Goal: Task Accomplishment & Management: Manage account settings

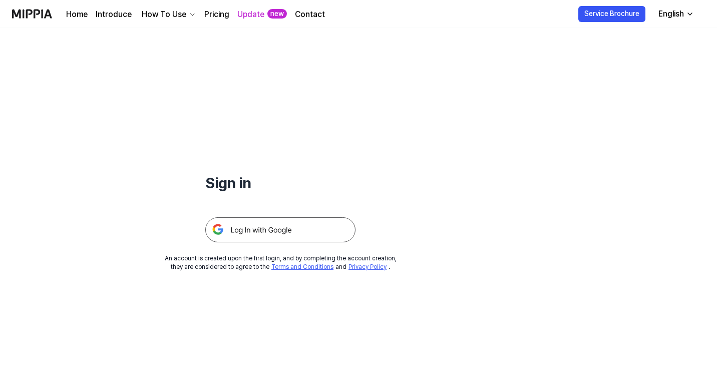
click at [270, 226] on img at bounding box center [280, 229] width 150 height 25
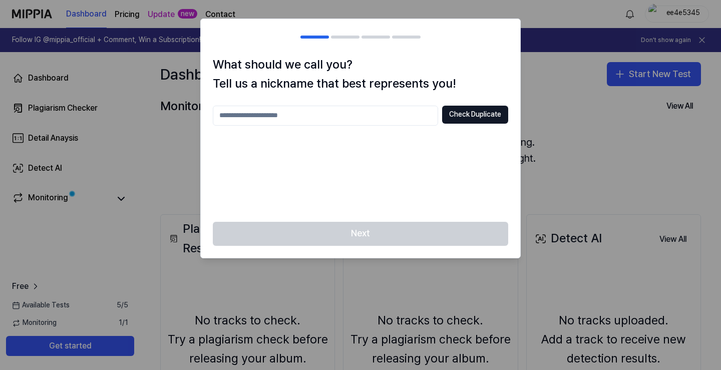
click at [363, 112] on input "text" at bounding box center [325, 116] width 225 height 20
type input "******"
click at [468, 110] on button "Check Duplicate" at bounding box center [475, 115] width 66 height 18
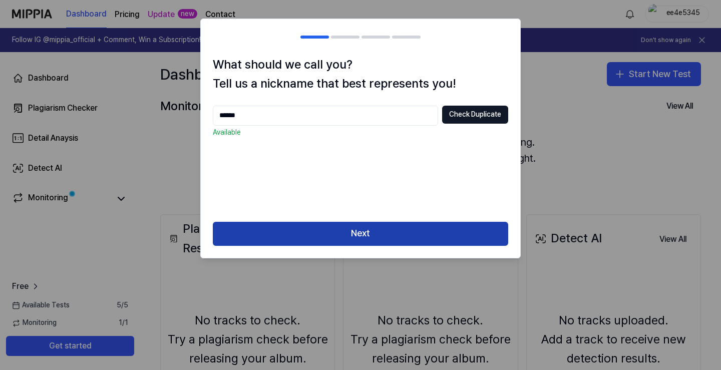
click at [360, 238] on button "Next" at bounding box center [361, 234] width 296 height 24
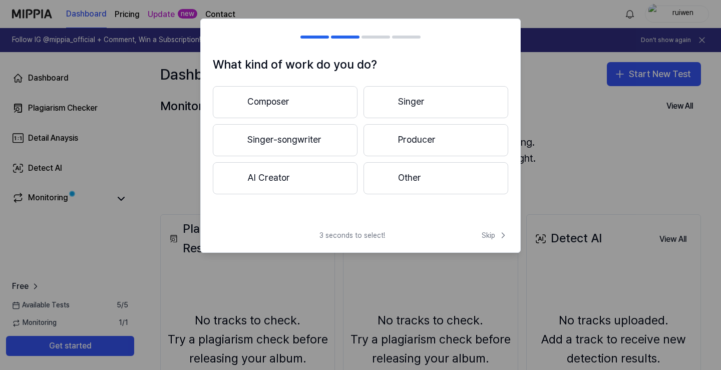
click at [324, 95] on button "Composer" at bounding box center [285, 102] width 145 height 32
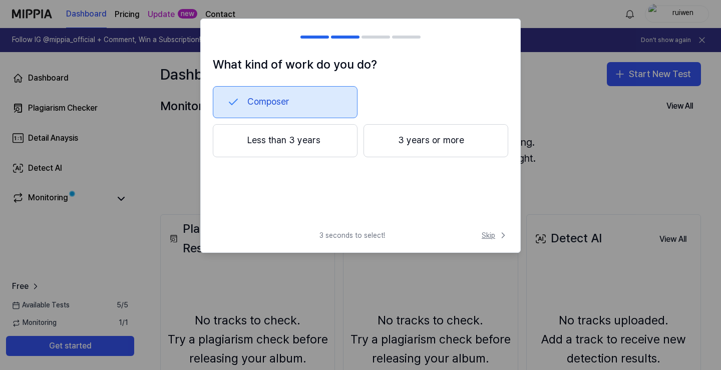
click at [496, 234] on span "Skip" at bounding box center [495, 235] width 27 height 10
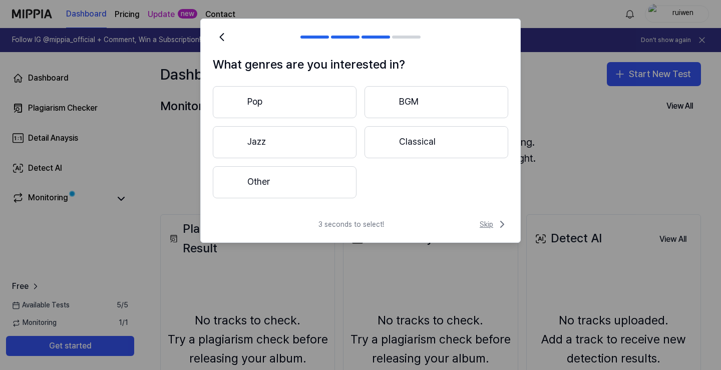
click at [489, 227] on span "Skip" at bounding box center [494, 224] width 29 height 12
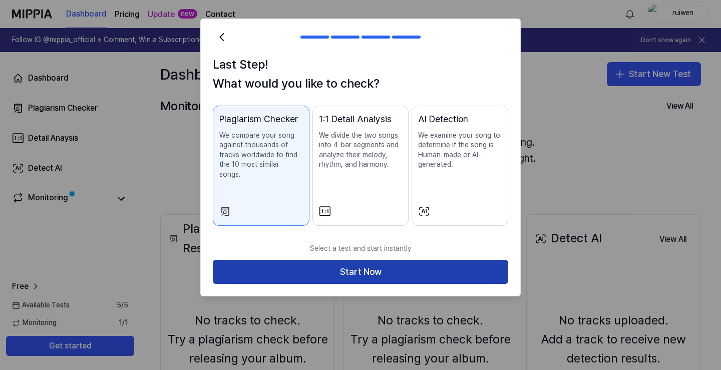
click at [422, 261] on button "Start Now" at bounding box center [361, 272] width 296 height 24
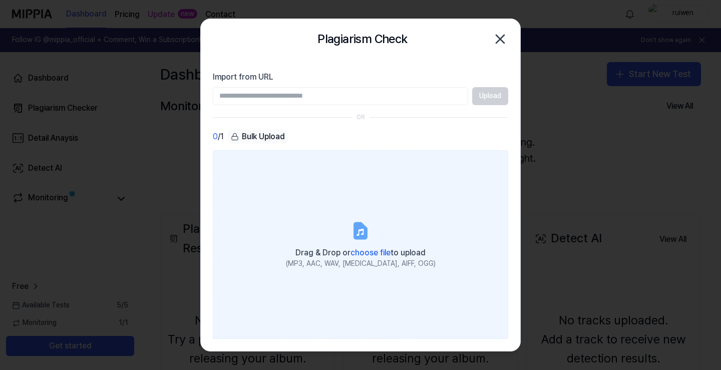
click at [367, 248] on span "choose file" at bounding box center [371, 253] width 40 height 10
click at [0, 0] on input "Drag & Drop or choose file to upload (MP3, AAC, WAV, [MEDICAL_DATA], AIFF, OGG)" at bounding box center [0, 0] width 0 height 0
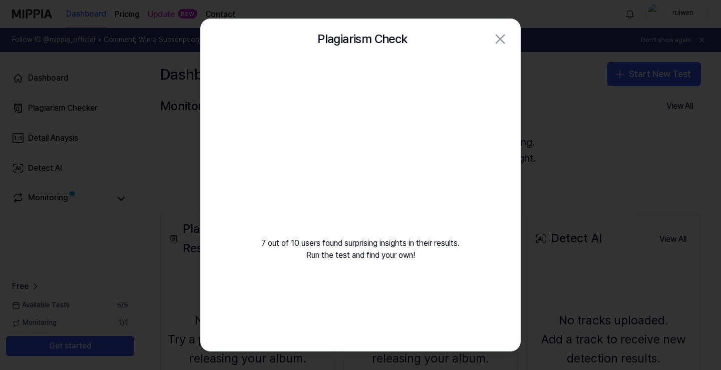
click at [675, 3] on div at bounding box center [360, 185] width 721 height 370
click at [566, 98] on div at bounding box center [360, 185] width 721 height 370
click at [551, 89] on div at bounding box center [360, 185] width 721 height 370
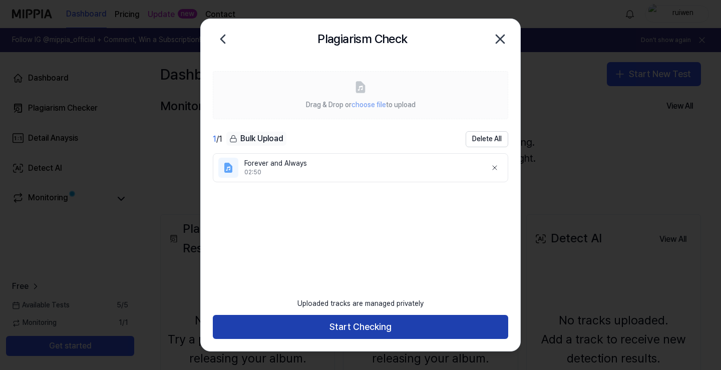
click at [370, 332] on button "Start Checking" at bounding box center [361, 327] width 296 height 24
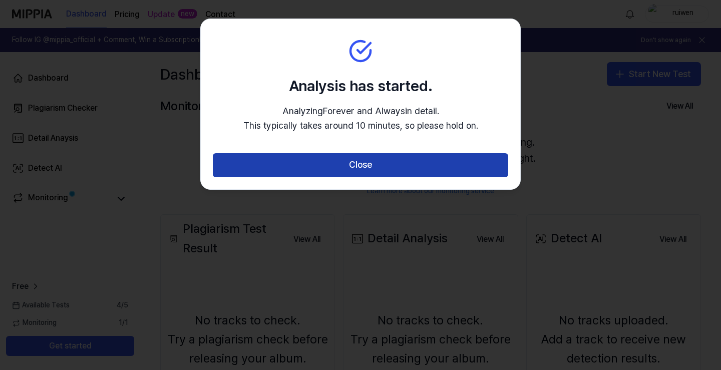
click at [385, 157] on button "Close" at bounding box center [361, 165] width 296 height 24
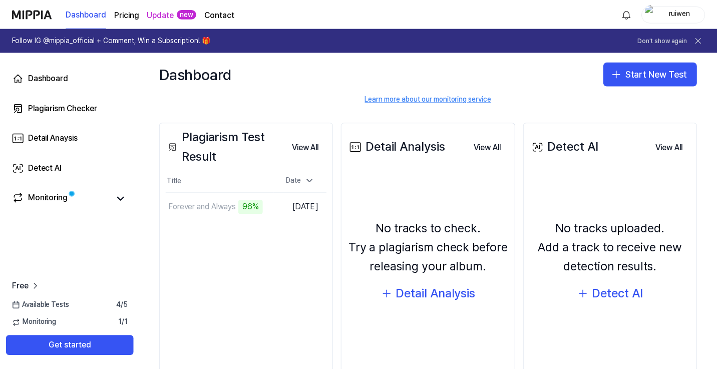
scroll to position [100, 0]
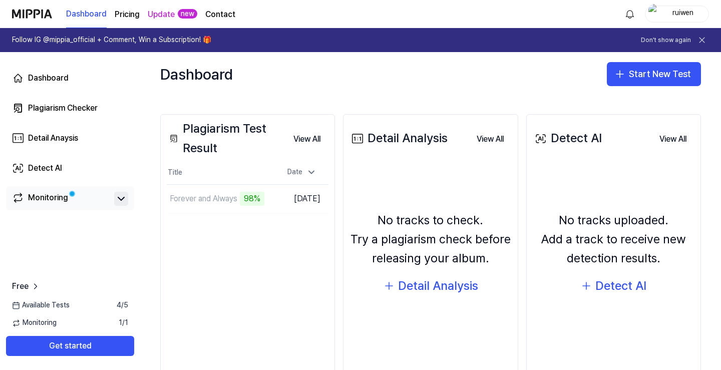
click at [119, 202] on icon at bounding box center [121, 199] width 12 height 12
click at [186, 201] on div "Forever and Always" at bounding box center [193, 199] width 47 height 24
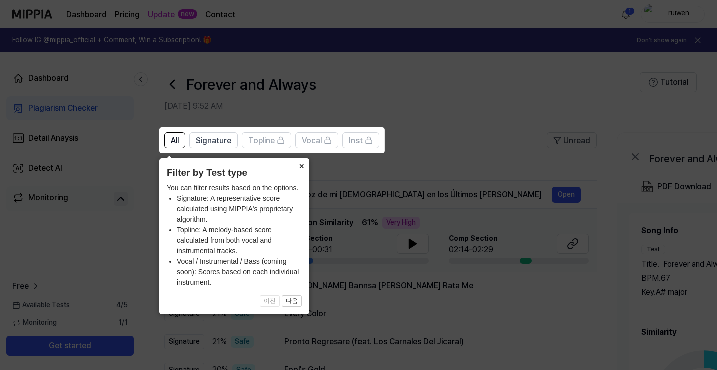
click at [300, 167] on button "×" at bounding box center [302, 165] width 16 height 14
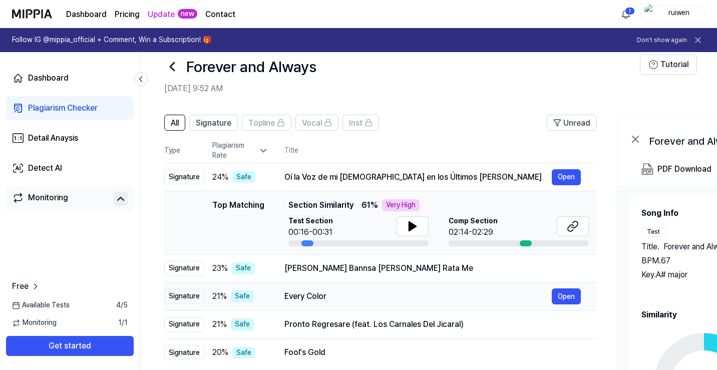
scroll to position [50, 0]
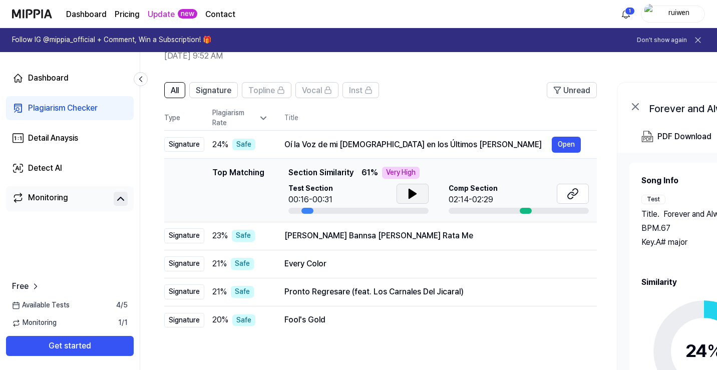
click at [411, 196] on icon at bounding box center [412, 193] width 7 height 9
click at [415, 197] on icon at bounding box center [415, 194] width 2 height 8
click at [674, 72] on header "Forever and Always [DATE] 9:52 AM Tutorial" at bounding box center [428, 37] width 577 height 70
click at [646, 67] on header "Forever and Always [DATE] 9:52 AM Tutorial" at bounding box center [428, 37] width 577 height 70
click at [412, 194] on icon at bounding box center [412, 193] width 7 height 9
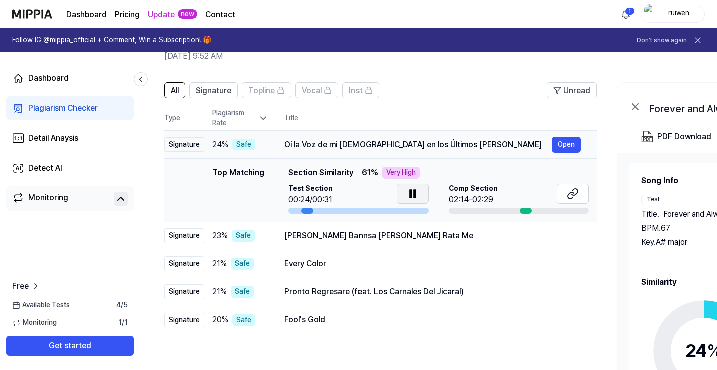
drag, startPoint x: 285, startPoint y: 142, endPoint x: 426, endPoint y: 142, distance: 140.7
click at [426, 142] on div "Oí la Voz de mi [DEMOGRAPHIC_DATA] en los Últimos [PERSON_NAME]" at bounding box center [417, 145] width 267 height 12
click at [563, 148] on button "Open" at bounding box center [566, 145] width 29 height 16
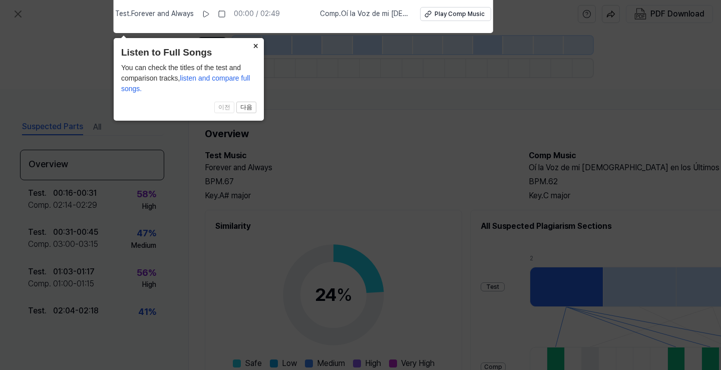
click at [258, 45] on button "×" at bounding box center [256, 45] width 16 height 14
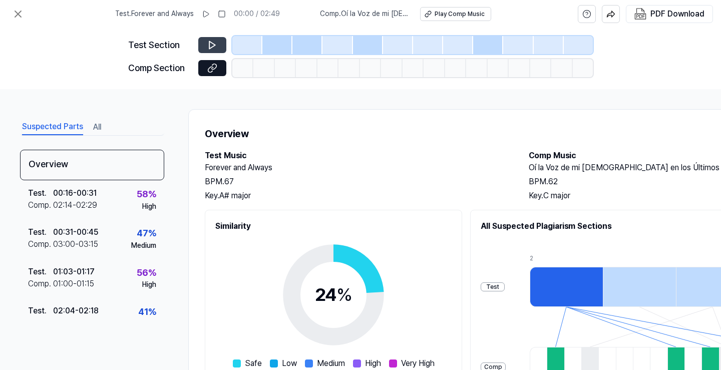
click at [209, 44] on icon at bounding box center [212, 46] width 6 height 8
click at [465, 13] on div "Play Comp Music" at bounding box center [460, 14] width 50 height 9
click at [213, 48] on icon at bounding box center [212, 45] width 10 height 10
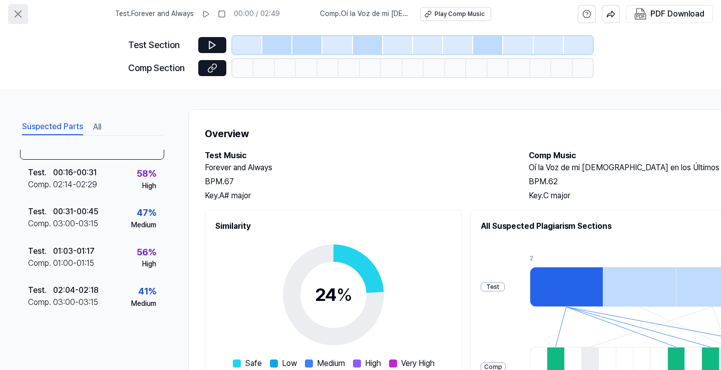
click at [20, 17] on icon at bounding box center [18, 14] width 12 height 12
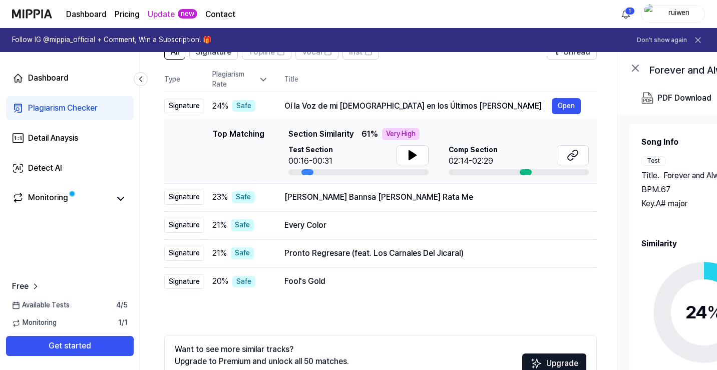
scroll to position [109, 0]
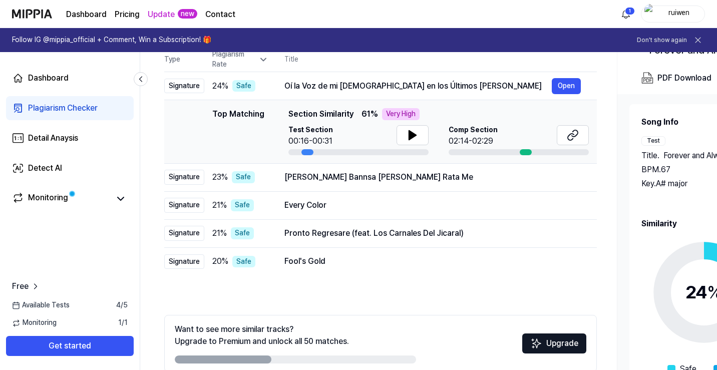
drag, startPoint x: 203, startPoint y: 363, endPoint x: 226, endPoint y: 363, distance: 22.5
click at [226, 363] on div at bounding box center [223, 360] width 97 height 8
drag, startPoint x: 228, startPoint y: 362, endPoint x: 281, endPoint y: 363, distance: 53.1
click at [281, 363] on div at bounding box center [295, 360] width 241 height 8
drag, startPoint x: 281, startPoint y: 363, endPoint x: 296, endPoint y: 360, distance: 14.8
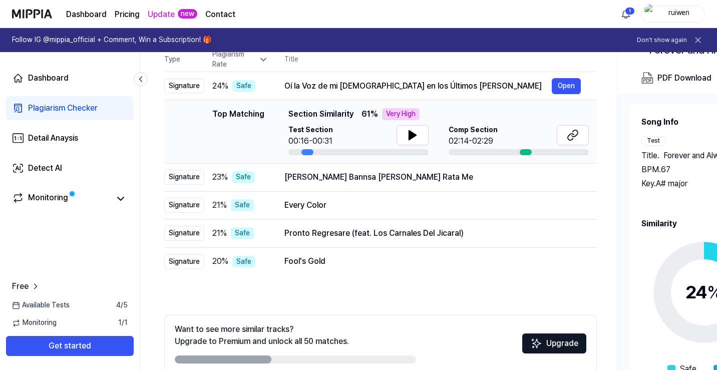
click at [287, 362] on div at bounding box center [295, 360] width 241 height 8
click at [296, 360] on div at bounding box center [295, 360] width 241 height 8
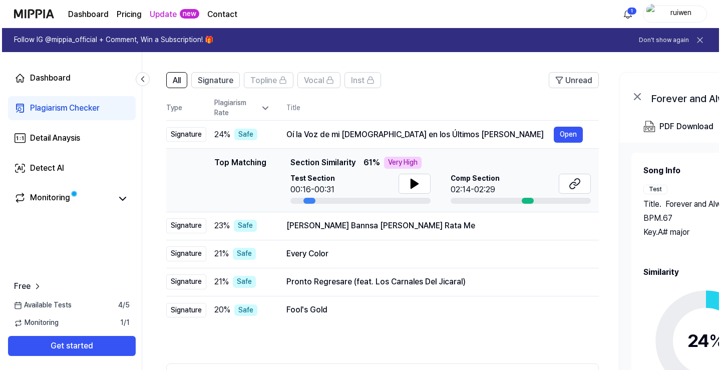
scroll to position [0, 0]
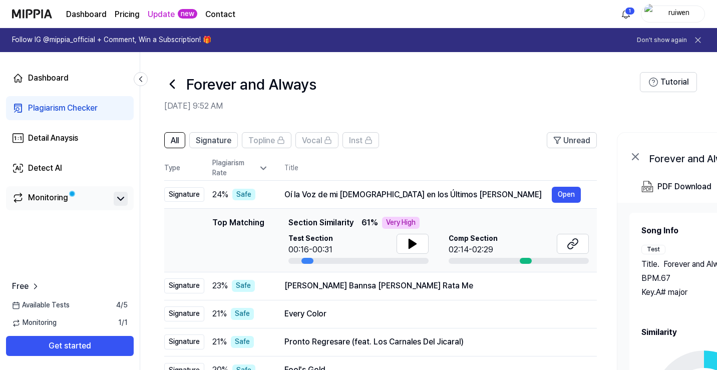
click at [119, 202] on icon at bounding box center [121, 199] width 12 height 12
click at [467, 147] on header "All Signature Topline Vocal Inst Unread" at bounding box center [380, 144] width 433 height 24
click at [64, 77] on div "Dashboard" at bounding box center [48, 78] width 41 height 12
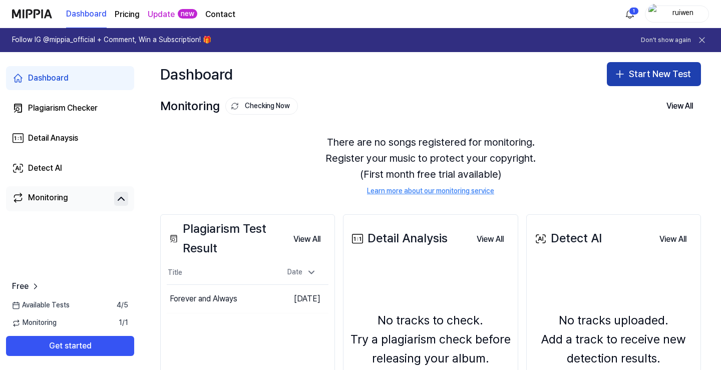
click at [657, 71] on button "Start New Test" at bounding box center [654, 74] width 94 height 24
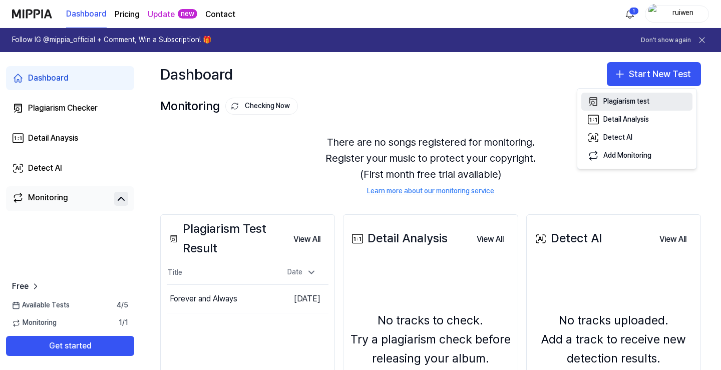
click at [638, 104] on div "Plagiarism test" at bounding box center [627, 102] width 46 height 10
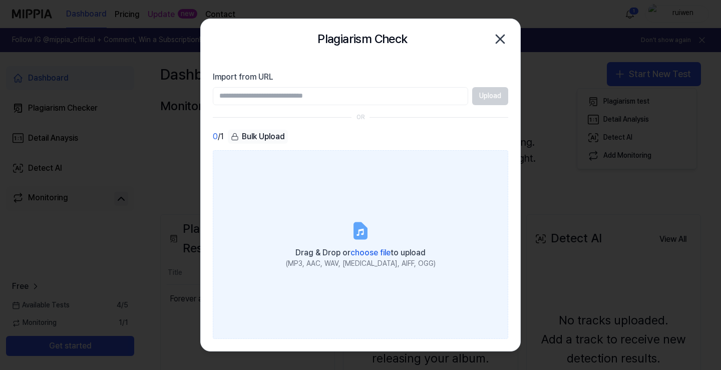
click at [374, 223] on label "Drag & Drop or choose file to upload (MP3, AAC, WAV, [MEDICAL_DATA], AIFF, OGG)" at bounding box center [361, 244] width 296 height 189
click at [0, 0] on input "Drag & Drop or choose file to upload (MP3, AAC, WAV, [MEDICAL_DATA], AIFF, OGG)" at bounding box center [0, 0] width 0 height 0
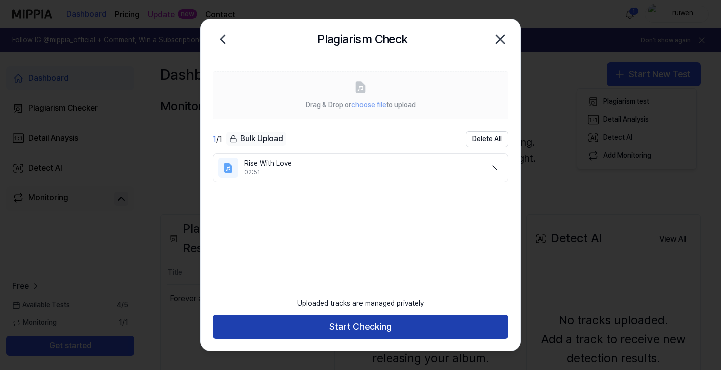
click at [373, 331] on button "Start Checking" at bounding box center [361, 327] width 296 height 24
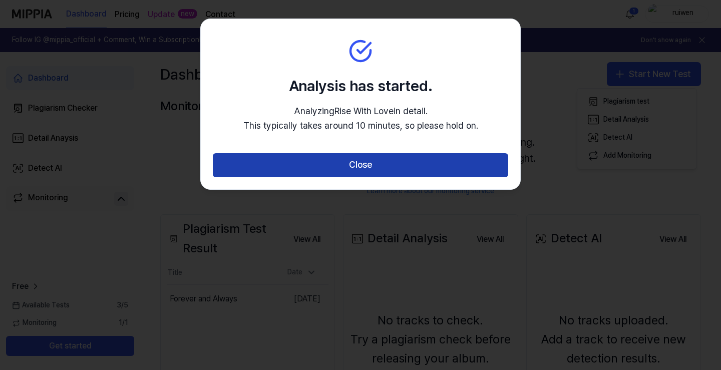
click at [389, 170] on button "Close" at bounding box center [361, 165] width 296 height 24
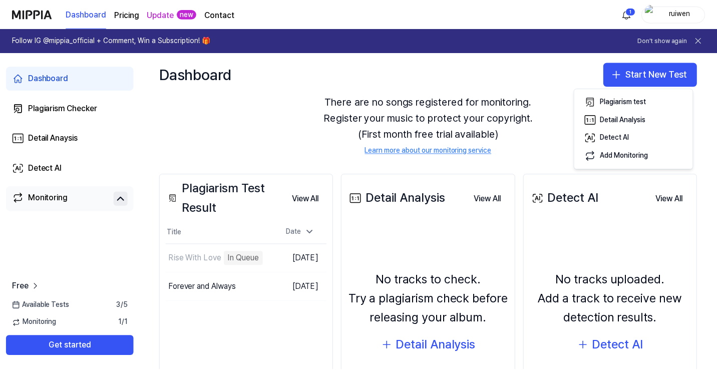
scroll to position [100, 0]
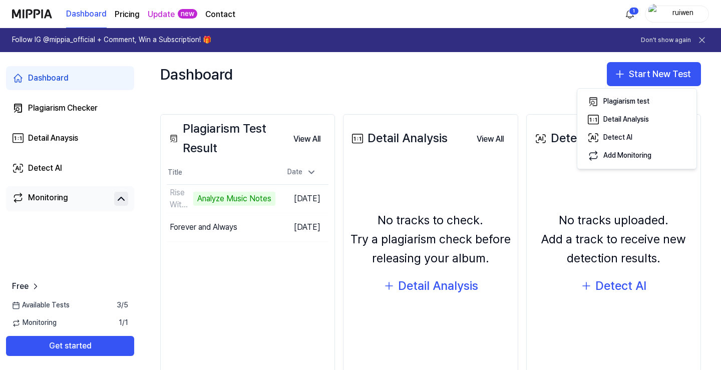
click at [445, 94] on div "Dashboard Start New Test" at bounding box center [430, 74] width 581 height 44
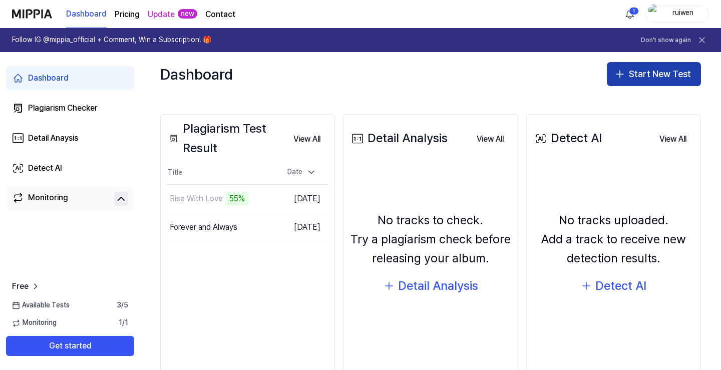
click at [643, 76] on button "Start New Test" at bounding box center [654, 74] width 94 height 24
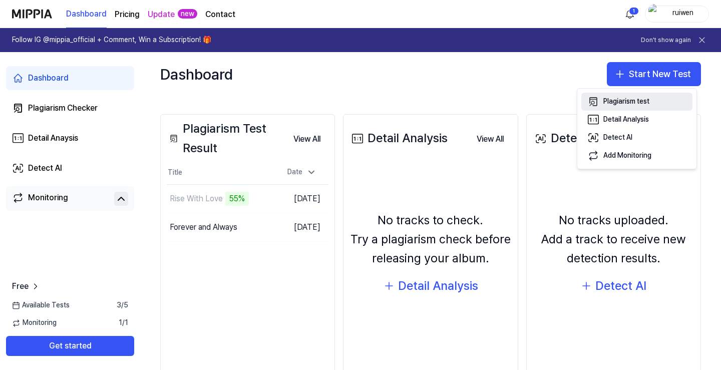
click at [653, 101] on button "Plagiarism test" at bounding box center [637, 102] width 111 height 18
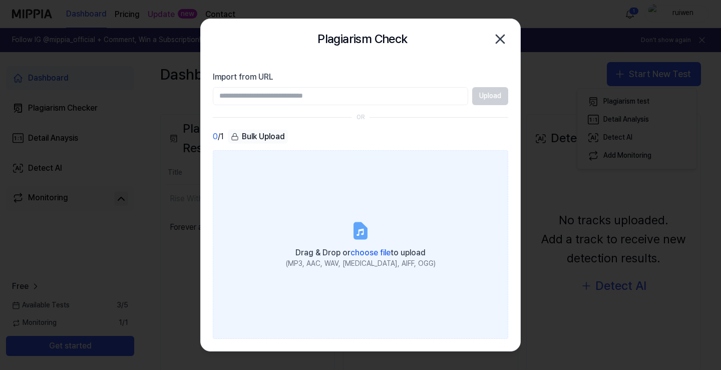
click at [391, 226] on label "Drag & Drop or choose file to upload (MP3, AAC, WAV, [MEDICAL_DATA], AIFF, OGG)" at bounding box center [361, 244] width 296 height 189
click at [0, 0] on input "Drag & Drop or choose file to upload (MP3, AAC, WAV, [MEDICAL_DATA], AIFF, OGG)" at bounding box center [0, 0] width 0 height 0
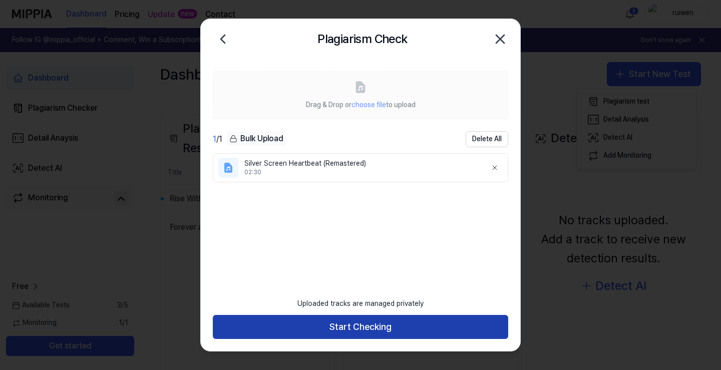
click at [363, 330] on button "Start Checking" at bounding box center [361, 327] width 296 height 24
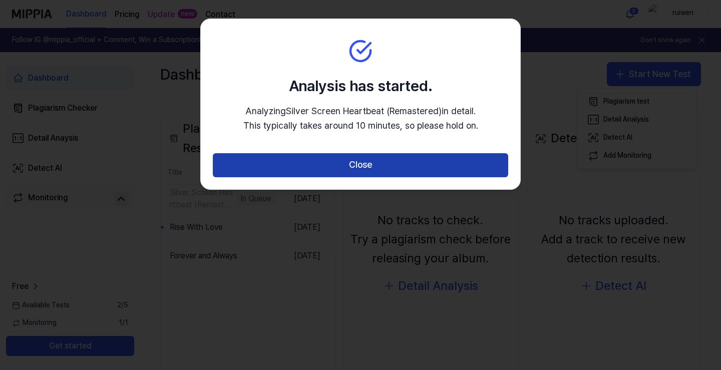
click at [353, 171] on button "Close" at bounding box center [361, 165] width 296 height 24
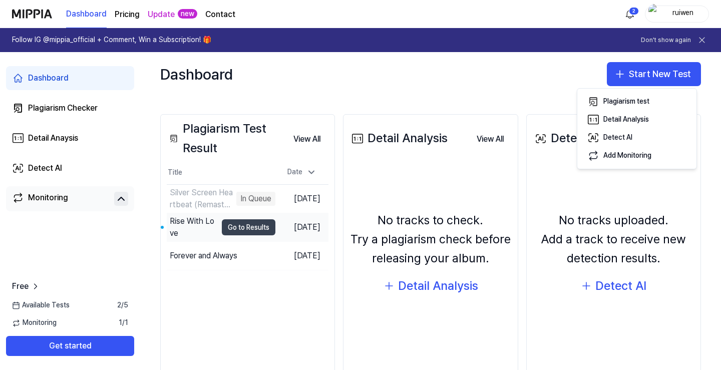
click at [238, 225] on button "Go to Results" at bounding box center [249, 227] width 54 height 16
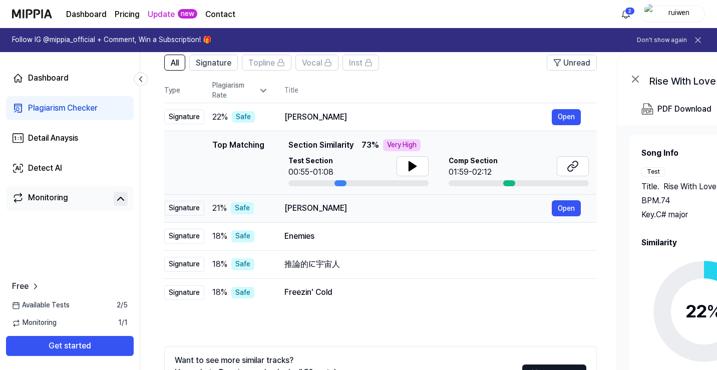
scroll to position [100, 0]
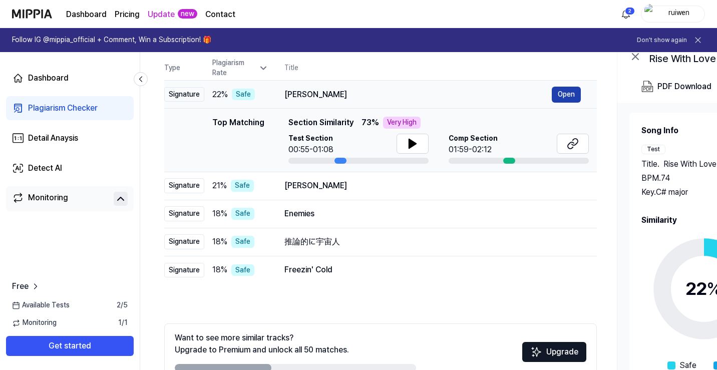
click at [561, 95] on button "Open" at bounding box center [566, 95] width 29 height 16
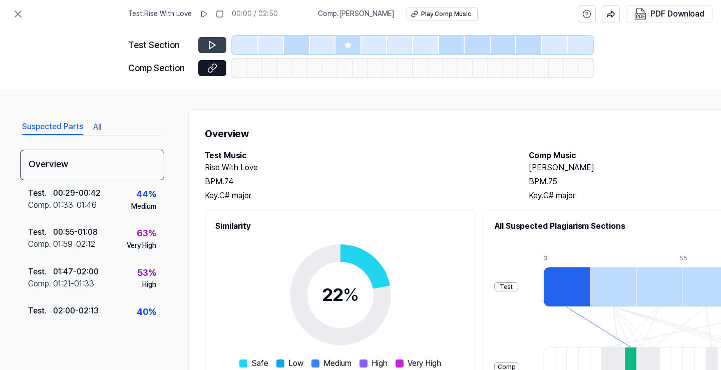
click at [208, 38] on button at bounding box center [212, 45] width 28 height 16
click at [214, 43] on icon at bounding box center [212, 45] width 10 height 10
click at [434, 14] on div "Play Comp Music" at bounding box center [446, 14] width 50 height 9
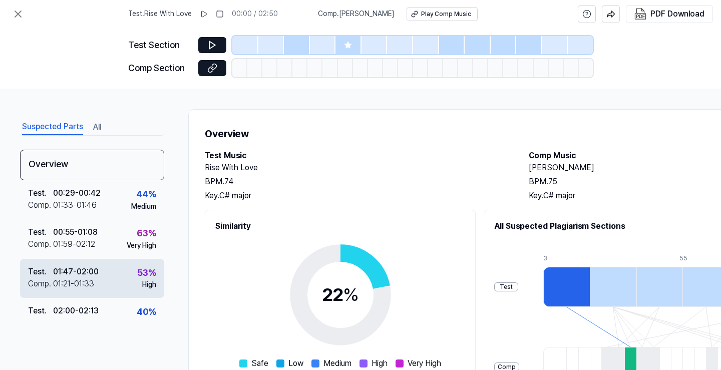
scroll to position [50, 0]
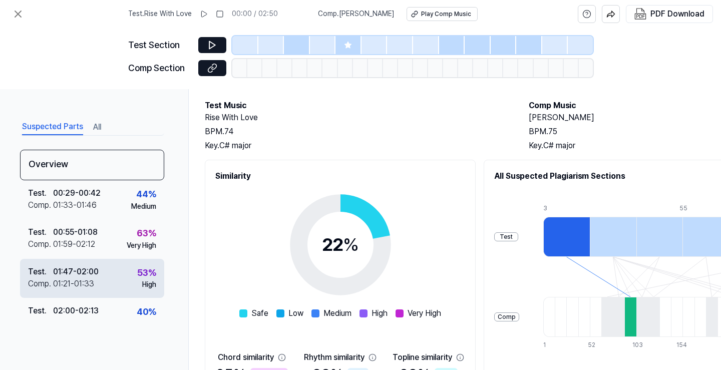
click at [100, 274] on div "Test . 01:47 - 02:00 Comp . 01:21 - 01:33 53 % High" at bounding box center [92, 278] width 144 height 39
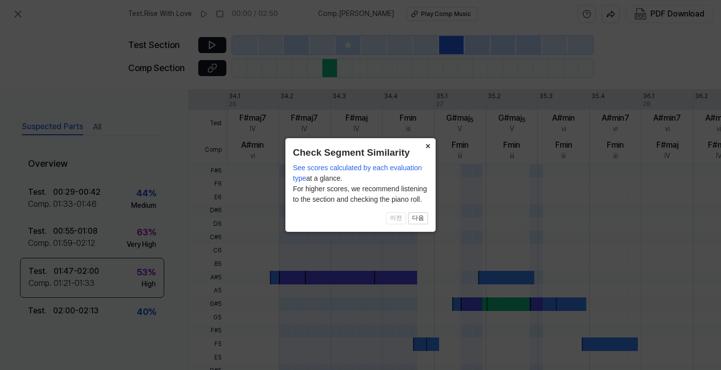
click at [425, 150] on button "×" at bounding box center [428, 145] width 16 height 14
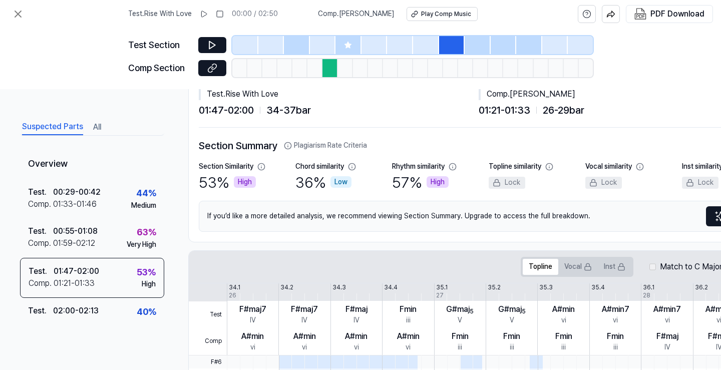
scroll to position [0, 0]
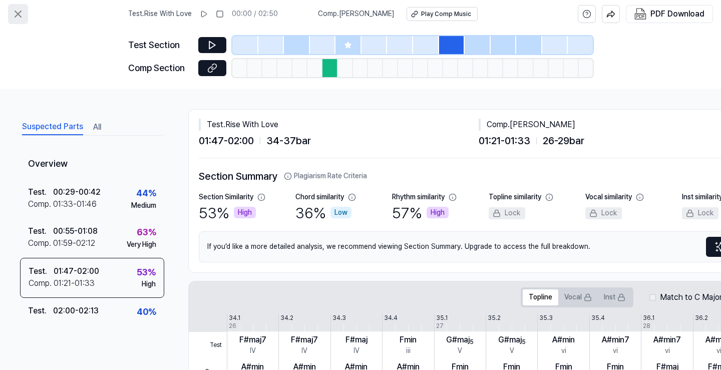
click at [16, 18] on icon at bounding box center [18, 14] width 12 height 12
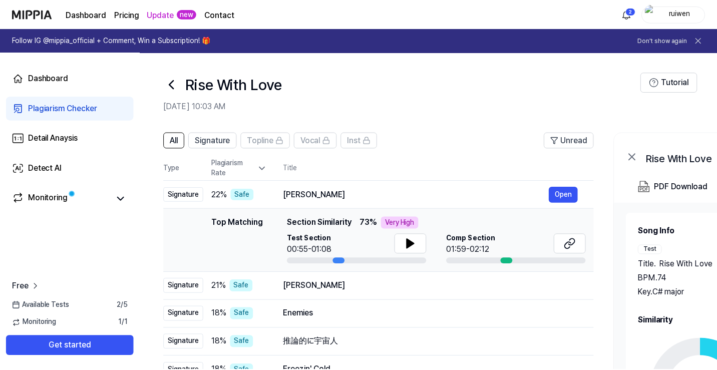
scroll to position [100, 0]
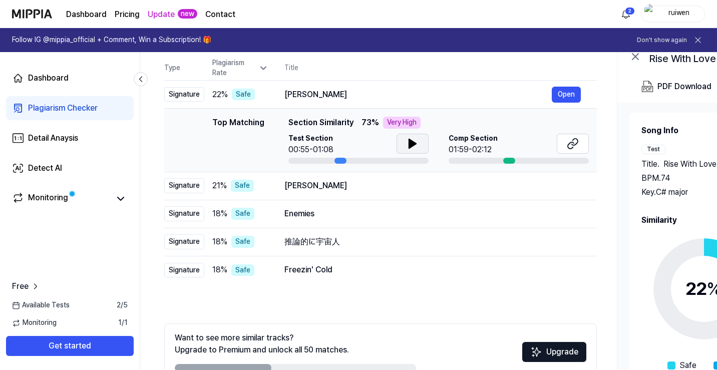
click at [409, 146] on icon at bounding box center [412, 143] width 7 height 9
click at [410, 146] on icon at bounding box center [411, 144] width 2 height 8
click at [568, 145] on icon at bounding box center [571, 145] width 6 height 7
click at [409, 146] on icon at bounding box center [412, 143] width 7 height 9
click at [411, 143] on icon at bounding box center [411, 144] width 2 height 8
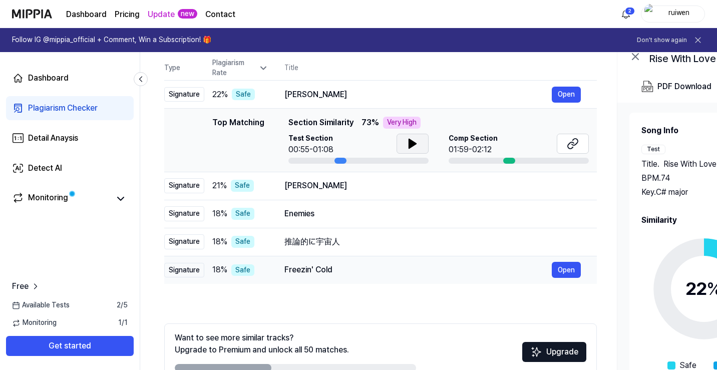
drag, startPoint x: 229, startPoint y: 210, endPoint x: 245, endPoint y: 277, distance: 68.9
click at [241, 289] on div "All Signature Topline Vocal Inst Unread All Signature Topline Vocal Inst Type P…" at bounding box center [380, 220] width 433 height 377
click at [51, 82] on div "Dashboard" at bounding box center [48, 78] width 41 height 12
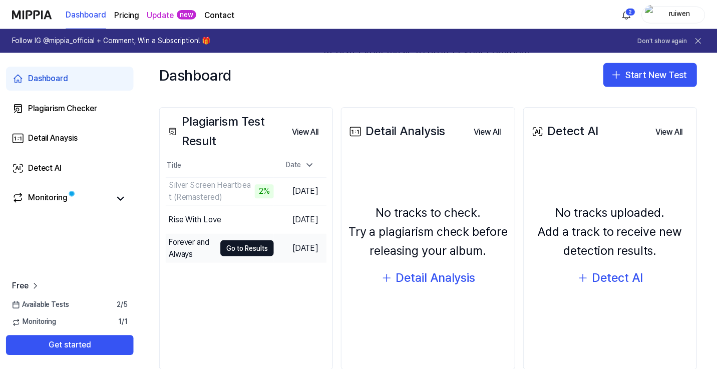
scroll to position [128, 0]
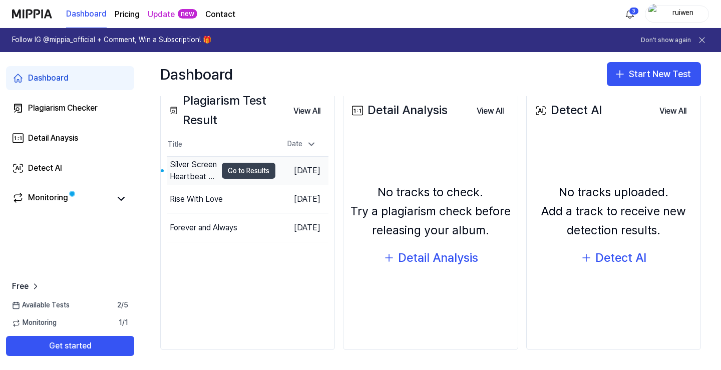
click at [232, 172] on button "Go to Results" at bounding box center [249, 171] width 54 height 16
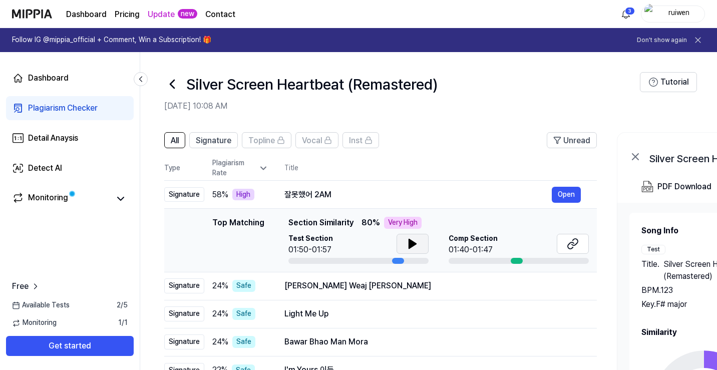
click at [409, 243] on icon at bounding box center [412, 243] width 7 height 9
click at [410, 247] on icon at bounding box center [411, 244] width 2 height 8
click at [568, 246] on icon at bounding box center [571, 245] width 6 height 7
click at [65, 199] on div "Monitoring" at bounding box center [48, 199] width 40 height 14
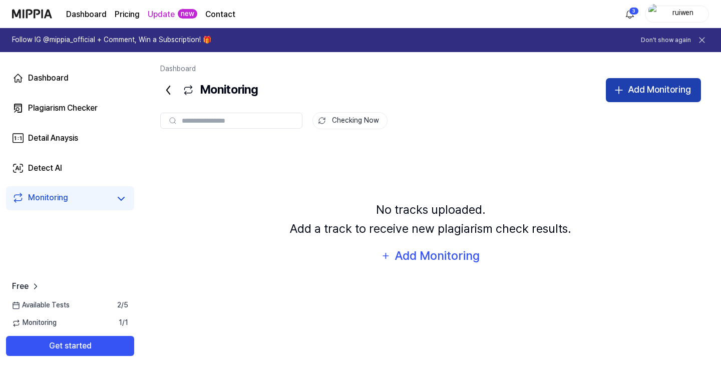
click at [637, 97] on div "Add Monitoring" at bounding box center [659, 90] width 63 height 15
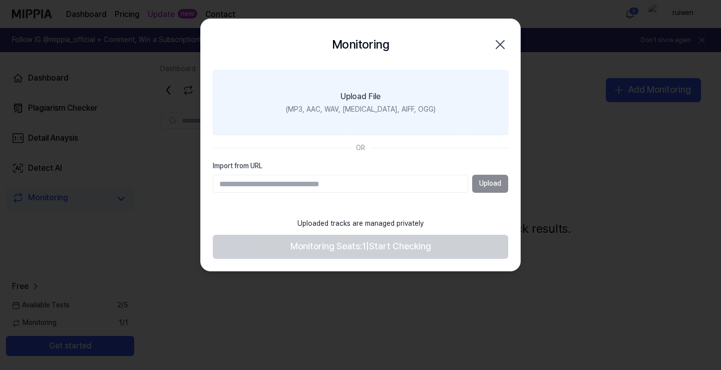
click at [371, 111] on div "(MP3, AAC, WAV, [MEDICAL_DATA], AIFF, OGG)" at bounding box center [361, 110] width 150 height 10
click at [0, 0] on input "Upload File (MP3, AAC, WAV, [MEDICAL_DATA], AIFF, OGG)" at bounding box center [0, 0] width 0 height 0
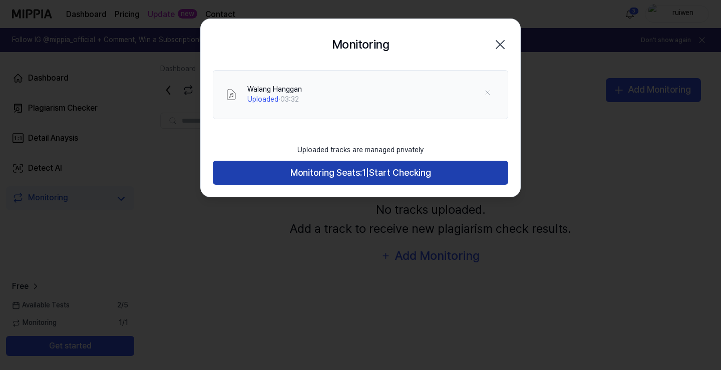
click at [352, 176] on span "Monitoring Seats:" at bounding box center [327, 173] width 72 height 15
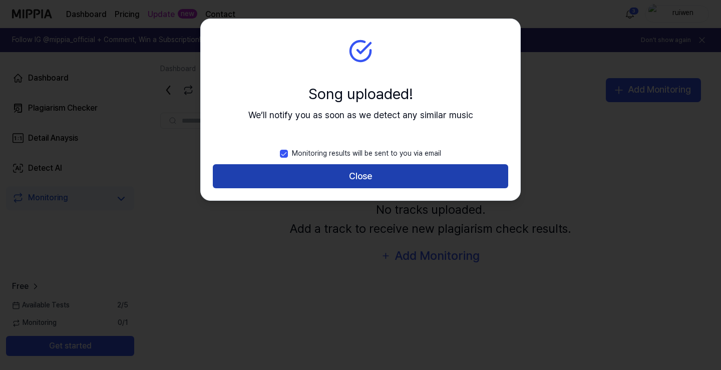
click at [388, 175] on button "Close" at bounding box center [361, 176] width 296 height 24
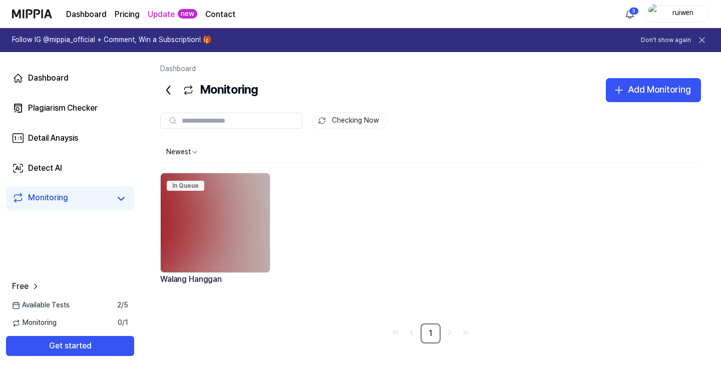
click at [72, 199] on link "Monitoring" at bounding box center [61, 199] width 98 height 14
click at [118, 200] on icon at bounding box center [121, 199] width 12 height 12
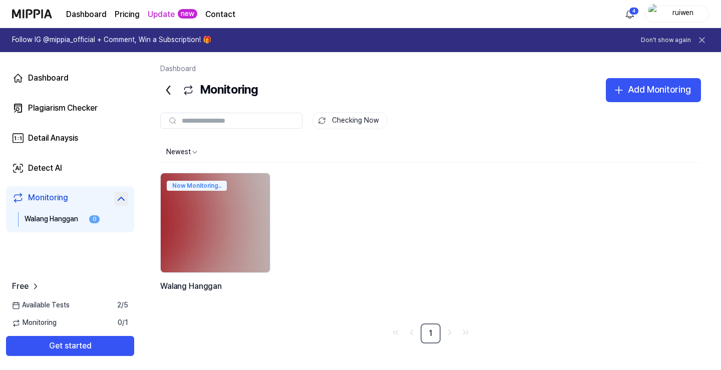
click at [71, 218] on div "Walang Hanggan" at bounding box center [52, 219] width 55 height 10
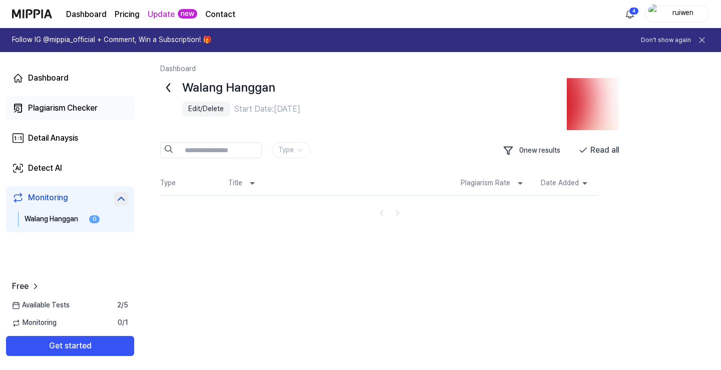
click at [59, 107] on div "Plagiarism Checker" at bounding box center [63, 108] width 70 height 12
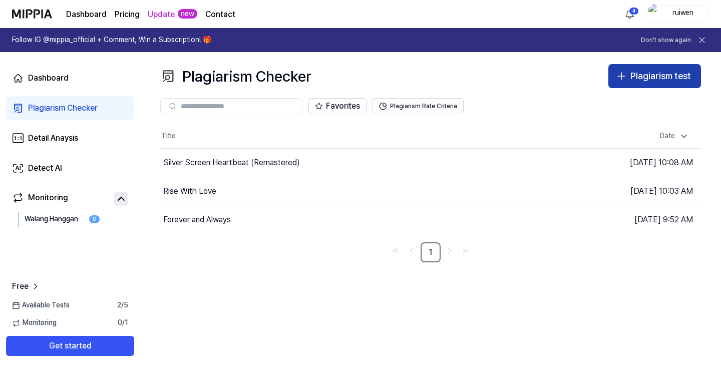
click at [689, 80] on div "Plagiarism test" at bounding box center [661, 76] width 61 height 15
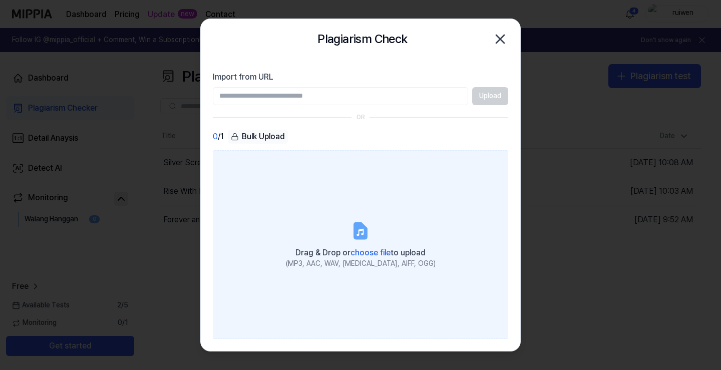
click at [357, 227] on icon at bounding box center [361, 231] width 12 height 16
click at [0, 0] on input "Drag & Drop or choose file to upload (MP3, AAC, WAV, [MEDICAL_DATA], AIFF, OGG)" at bounding box center [0, 0] width 0 height 0
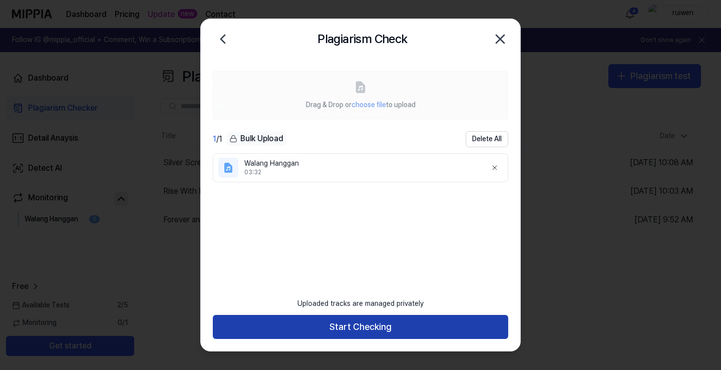
click at [380, 322] on button "Start Checking" at bounding box center [361, 327] width 296 height 24
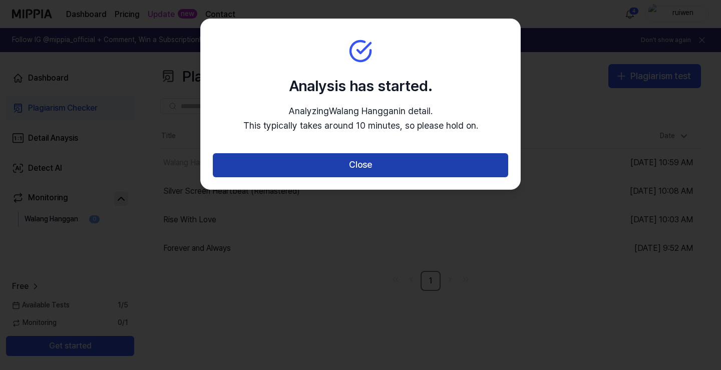
click at [391, 171] on button "Close" at bounding box center [361, 165] width 296 height 24
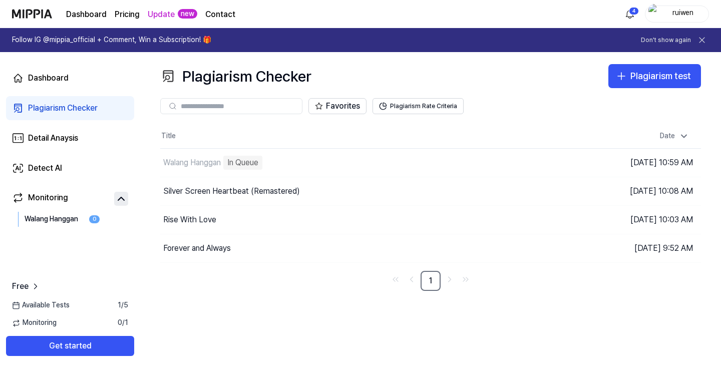
click at [121, 201] on icon at bounding box center [121, 199] width 12 height 12
click at [121, 200] on icon at bounding box center [121, 198] width 6 height 3
click at [51, 219] on div "Walang Hanggan" at bounding box center [52, 219] width 55 height 10
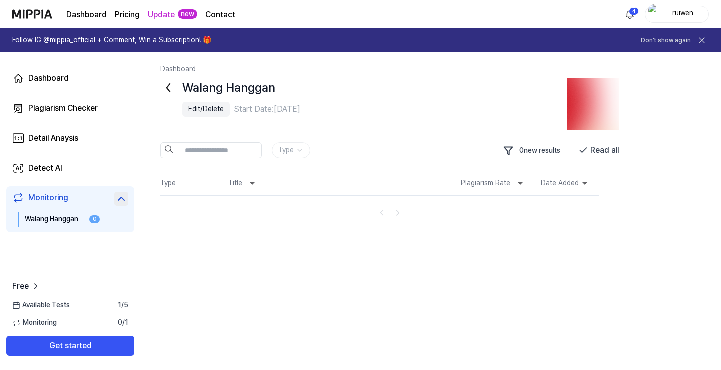
click at [212, 111] on div "Edit/Delete" at bounding box center [206, 109] width 36 height 10
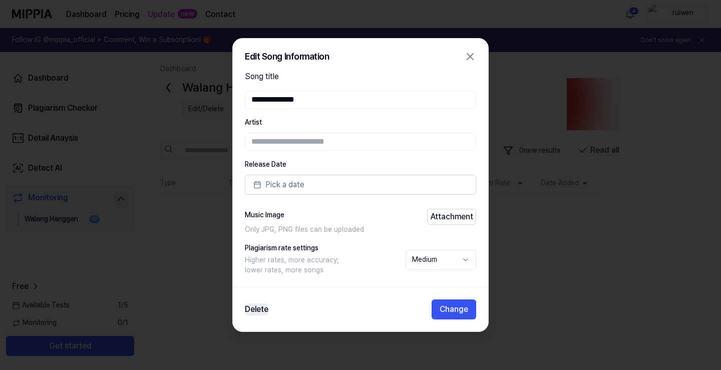
click at [257, 312] on button "Delete" at bounding box center [257, 310] width 24 height 12
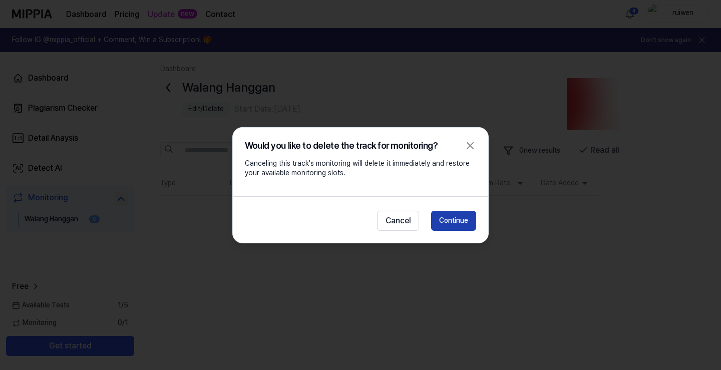
click at [452, 220] on button "Continue" at bounding box center [453, 221] width 45 height 20
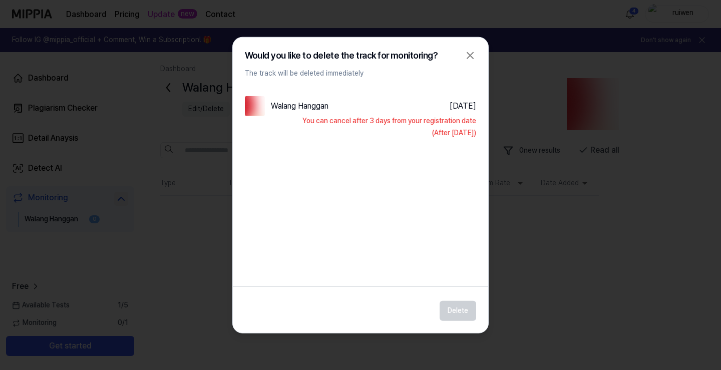
click at [273, 113] on div "Walang Hanggan [DATE]" at bounding box center [360, 106] width 231 height 20
click at [354, 116] on div "You can cancel after 3 days from your registration date (After [DATE])" at bounding box center [360, 127] width 231 height 22
click at [464, 308] on div "Delete" at bounding box center [360, 308] width 255 height 26
click at [250, 101] on img at bounding box center [255, 106] width 20 height 20
click at [385, 104] on div "Walang Hanggan [DATE]" at bounding box center [360, 106] width 231 height 20
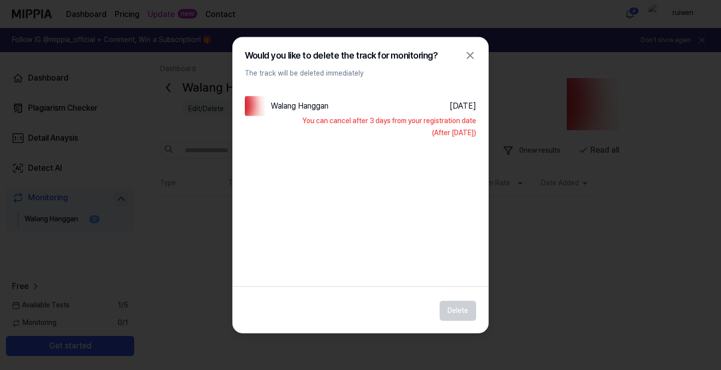
click at [408, 121] on div "You can cancel after 3 days from your registration date (After [DATE])" at bounding box center [360, 127] width 231 height 22
click at [449, 129] on div "(After [DATE])" at bounding box center [360, 133] width 231 height 10
click at [466, 57] on icon "button" at bounding box center [470, 55] width 12 height 12
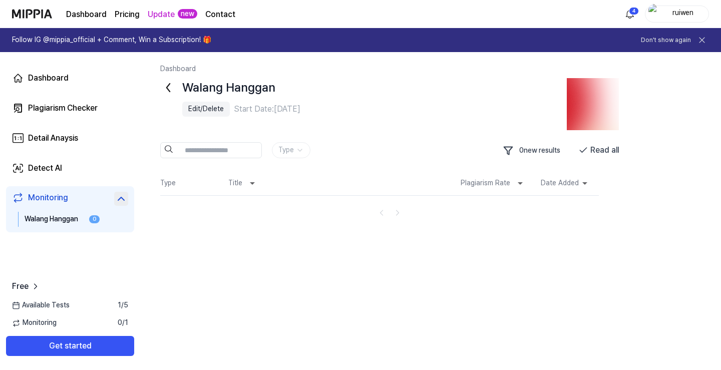
click at [211, 109] on div "Edit/Delete" at bounding box center [206, 109] width 36 height 10
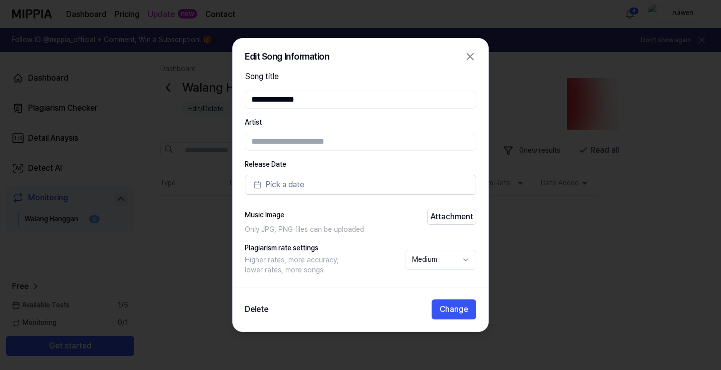
click at [450, 260] on body "**********" at bounding box center [360, 185] width 721 height 370
click at [470, 59] on icon "button" at bounding box center [470, 57] width 12 height 12
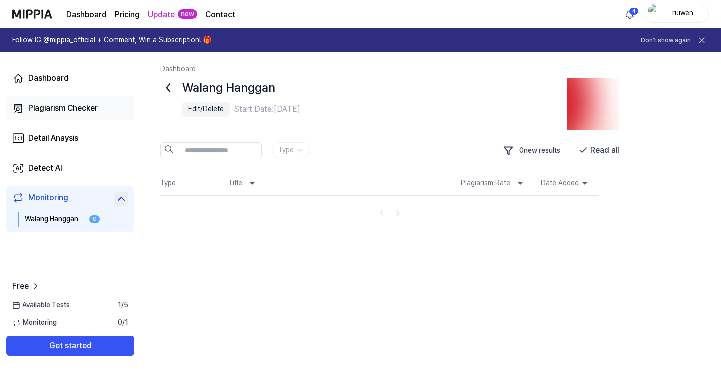
click at [68, 105] on div "Plagiarism Checker" at bounding box center [63, 108] width 70 height 12
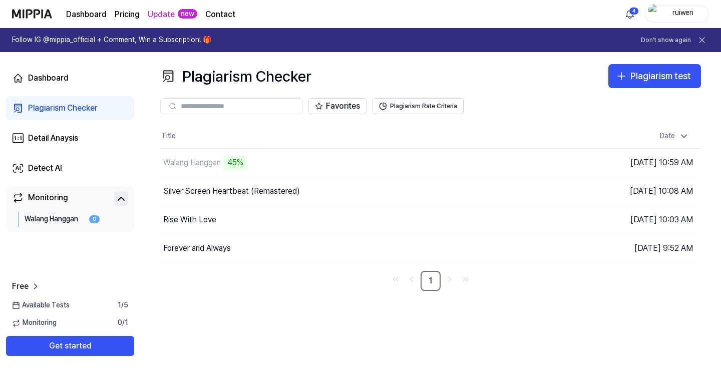
click at [59, 218] on div "Walang Hanggan" at bounding box center [52, 219] width 55 height 10
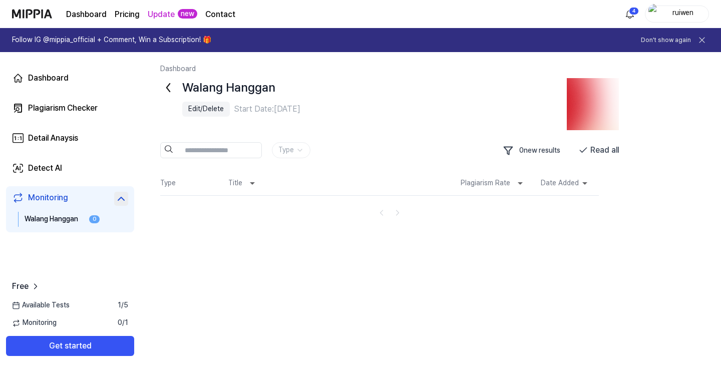
click at [216, 110] on div "Edit/Delete" at bounding box center [206, 109] width 36 height 10
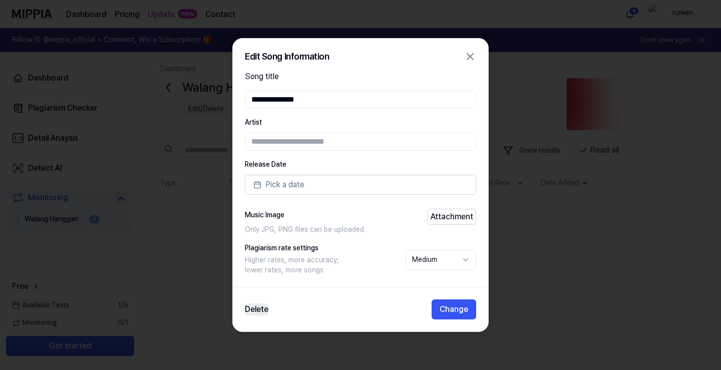
click at [260, 312] on button "Delete" at bounding box center [257, 310] width 24 height 12
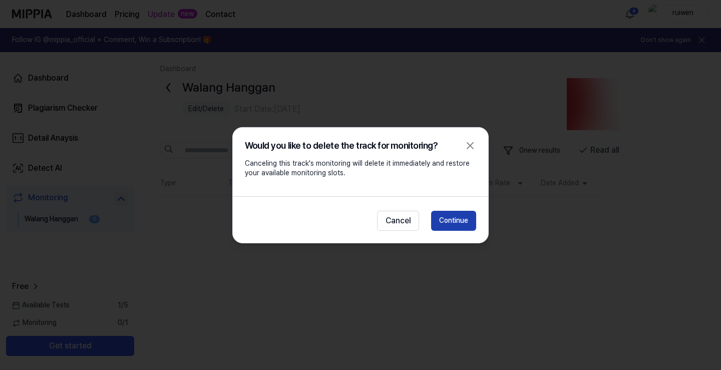
click at [451, 222] on button "Continue" at bounding box center [453, 221] width 45 height 20
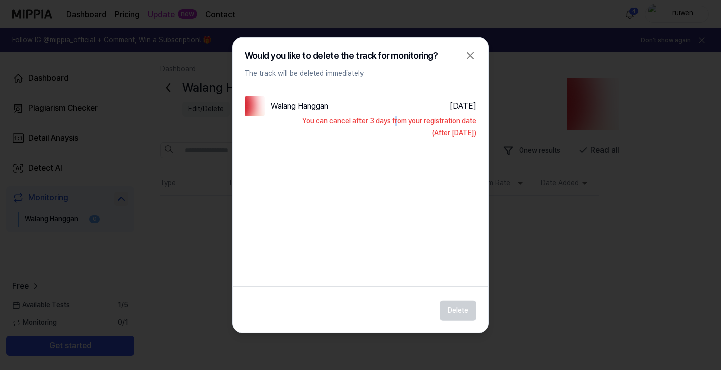
click at [395, 123] on div "You can cancel after 3 days from your registration date (After [DATE])" at bounding box center [360, 127] width 231 height 22
click at [282, 109] on div "Walang Hanggan" at bounding box center [300, 106] width 58 height 12
click at [474, 126] on div "You can cancel after 3 days from your registration date (After [DATE])" at bounding box center [360, 127] width 231 height 22
click at [454, 138] on div "Walang Hanggan [DATE] You can cancel after 3 days from your registration date (…" at bounding box center [360, 177] width 255 height 182
click at [466, 57] on icon "button" at bounding box center [470, 55] width 12 height 12
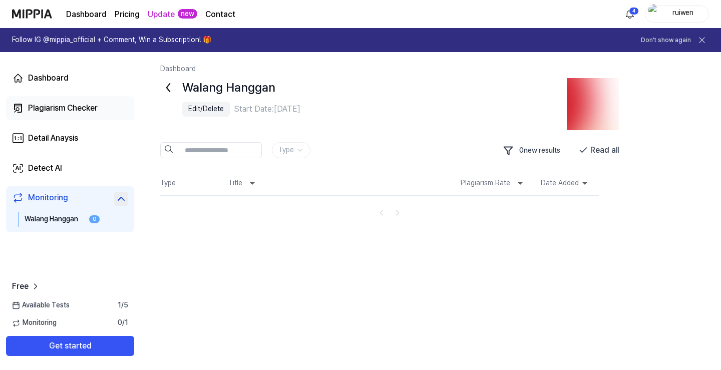
click at [72, 109] on div "Plagiarism Checker" at bounding box center [63, 108] width 70 height 12
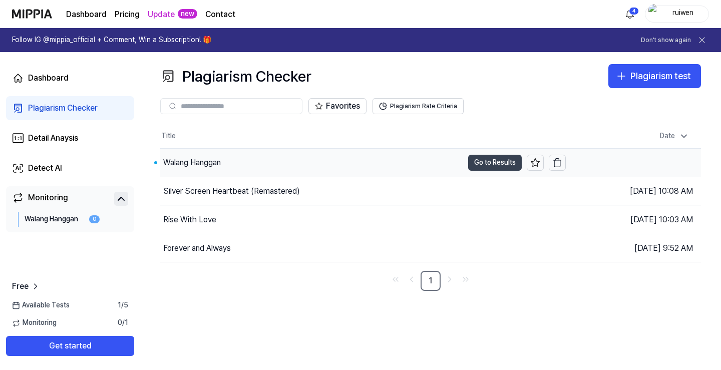
click at [489, 163] on button "Go to Results" at bounding box center [495, 163] width 54 height 16
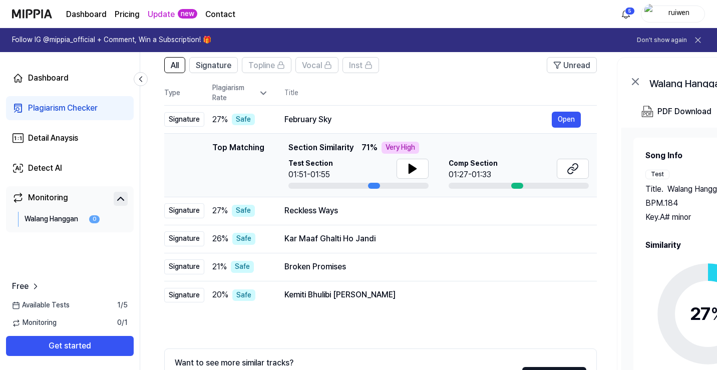
scroll to position [100, 0]
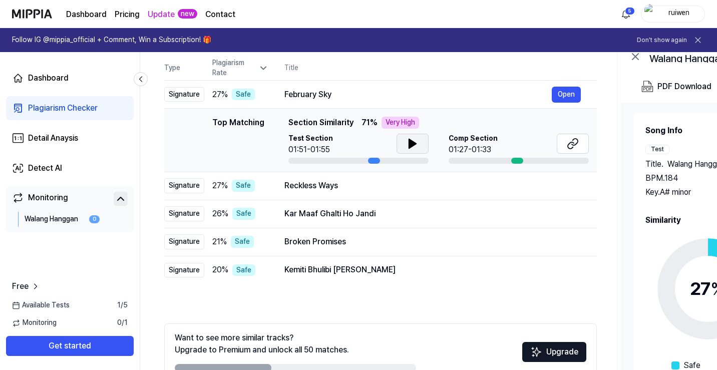
click at [411, 143] on icon at bounding box center [412, 143] width 7 height 9
click at [570, 188] on button "Open" at bounding box center [566, 186] width 29 height 16
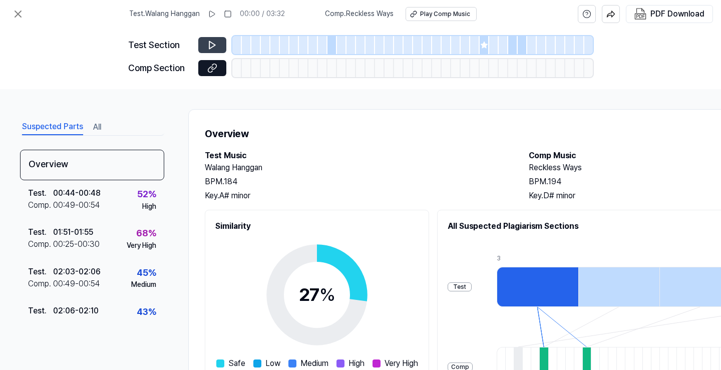
click at [208, 46] on icon at bounding box center [212, 45] width 10 height 10
click at [329, 44] on div at bounding box center [333, 45] width 10 height 18
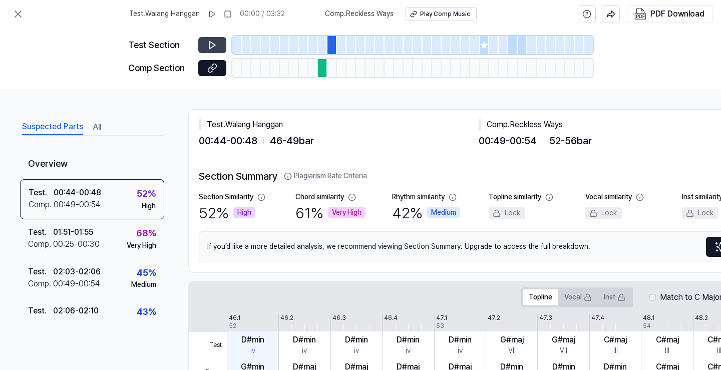
click at [218, 46] on button at bounding box center [212, 45] width 28 height 16
click at [320, 64] on div at bounding box center [323, 68] width 10 height 18
click at [219, 68] on button at bounding box center [212, 68] width 28 height 16
